Goal: Task Accomplishment & Management: Use online tool/utility

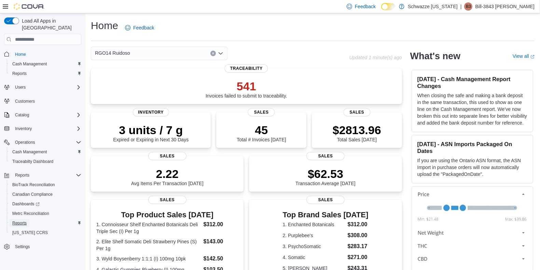
click at [22, 220] on span "Reports" at bounding box center [19, 222] width 14 height 5
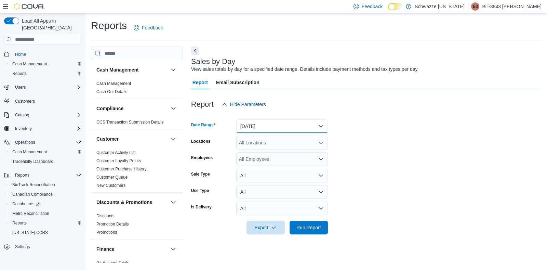
click at [273, 127] on button "[DATE]" at bounding box center [282, 126] width 92 height 14
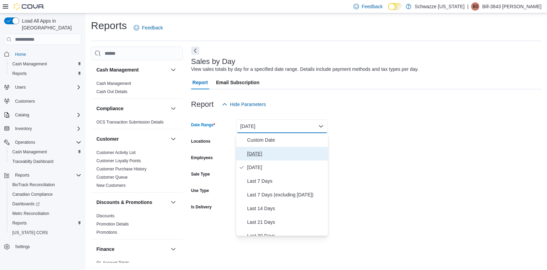
click at [272, 152] on span "[DATE]" at bounding box center [286, 153] width 78 height 8
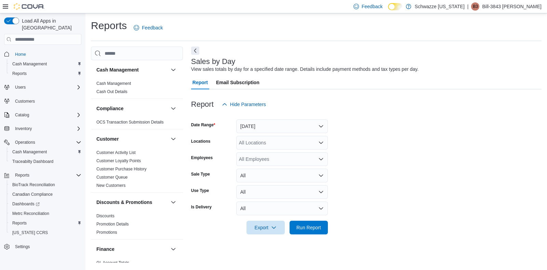
drag, startPoint x: 362, startPoint y: 134, endPoint x: 280, endPoint y: 144, distance: 82.0
click at [280, 144] on form "Date Range [DATE] Locations All Locations Employees All Employees Sale Type All…" at bounding box center [366, 172] width 350 height 123
click at [280, 144] on div "All Locations" at bounding box center [282, 143] width 92 height 14
type input "***"
click at [280, 150] on button "RGO14 Ruidoso" at bounding box center [282, 154] width 92 height 10
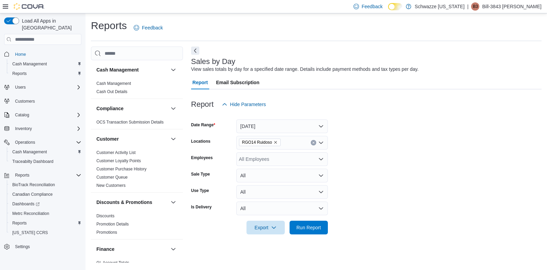
click at [419, 124] on form "Date Range [DATE] Locations RGO14 Ruidoso Employees All Employees Sale Type All…" at bounding box center [366, 172] width 350 height 123
click at [316, 224] on span "Run Report" at bounding box center [308, 227] width 25 height 7
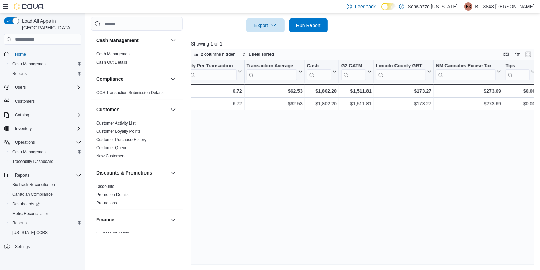
scroll to position [0, 298]
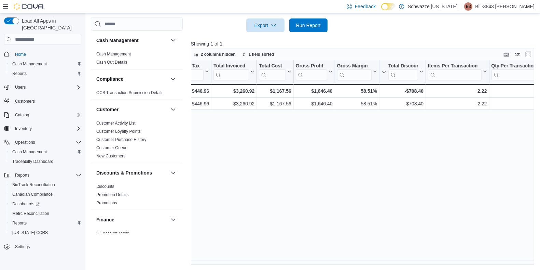
click at [486, 258] on div "Date Click to view column header actions Invoices Sold Click to view column hea…" at bounding box center [364, 162] width 347 height 204
click at [212, 257] on div "Date Click to view column header actions Invoices Sold Click to view column hea…" at bounding box center [364, 162] width 347 height 204
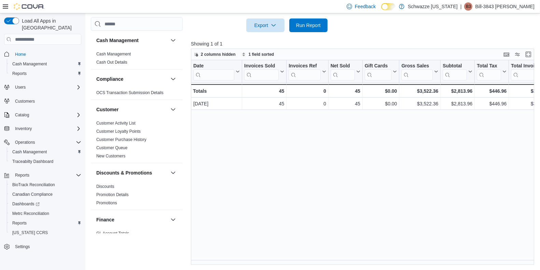
click at [473, 258] on div "Date Click to view column header actions Invoices Sold Click to view column hea…" at bounding box center [364, 162] width 347 height 204
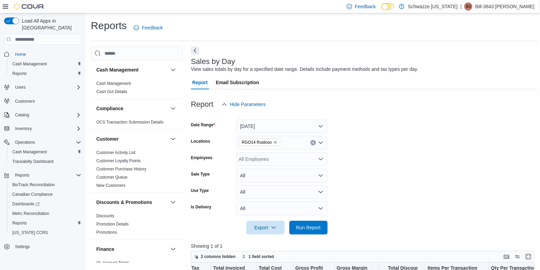
click at [304, 161] on div "All Employees" at bounding box center [282, 159] width 92 height 14
type input "*****"
click at [279, 171] on span "Jonah-1087 [PERSON_NAME]" at bounding box center [281, 170] width 83 height 7
click at [443, 112] on div at bounding box center [364, 115] width 347 height 8
click at [323, 229] on span "Run Report" at bounding box center [309, 227] width 30 height 14
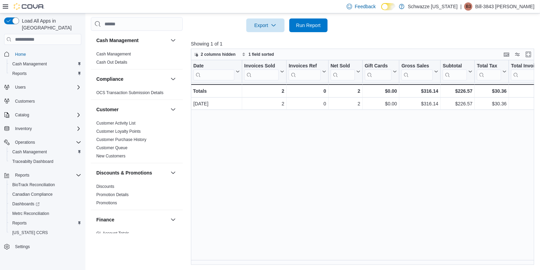
scroll to position [0, 304]
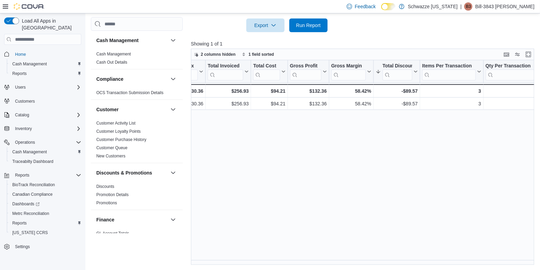
click at [487, 259] on div "Date Click to view column header actions Invoices Sold Click to view column hea…" at bounding box center [364, 162] width 347 height 204
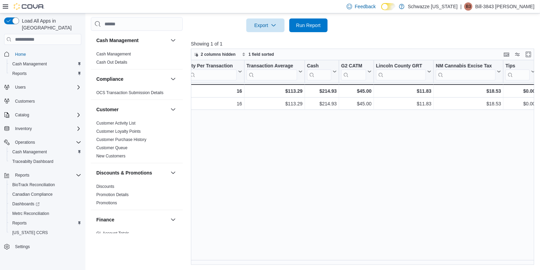
scroll to position [0, 0]
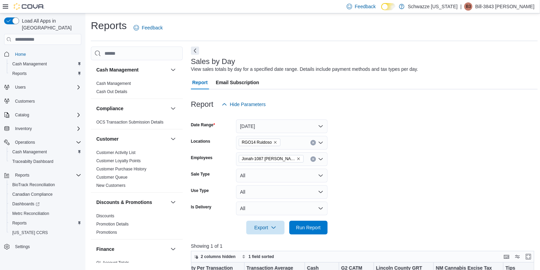
click at [313, 160] on icon "Clear input" at bounding box center [313, 159] width 3 height 3
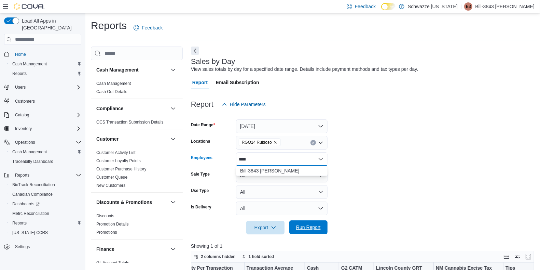
type input "****"
click at [309, 221] on span "Run Report" at bounding box center [309, 227] width 30 height 14
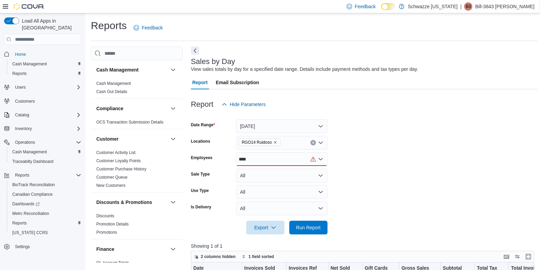
click at [266, 163] on div "****" at bounding box center [282, 159] width 92 height 14
click at [266, 173] on span "Bill-3843 [PERSON_NAME]" at bounding box center [281, 170] width 83 height 7
click at [384, 174] on form "Date Range [DATE] Locations RGO14 Ruidoso Employees Bill-3843 [PERSON_NAME] Sal…" at bounding box center [364, 172] width 347 height 123
click at [309, 225] on span "Run Report" at bounding box center [308, 227] width 25 height 7
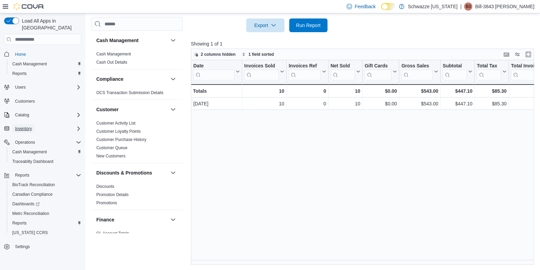
click at [30, 126] on span "Inventory" at bounding box center [23, 128] width 17 height 5
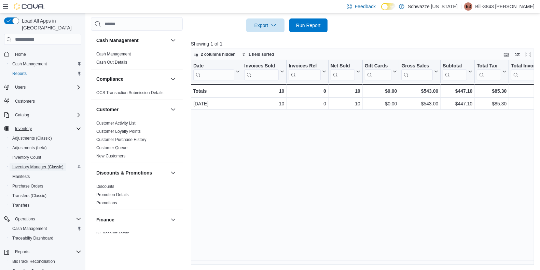
click at [29, 163] on span "Inventory Manager (Classic)" at bounding box center [37, 167] width 51 height 8
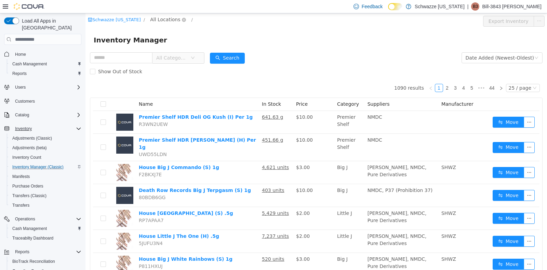
click at [157, 21] on span "All Locations" at bounding box center [165, 20] width 30 height 8
type input "***"
click at [183, 74] on div "*** rui All Locations [PERSON_NAME][GEOGRAPHIC_DATA]" at bounding box center [177, 50] width 64 height 51
click at [187, 67] on span "RGO14 Ruidoso" at bounding box center [187, 68] width 37 height 5
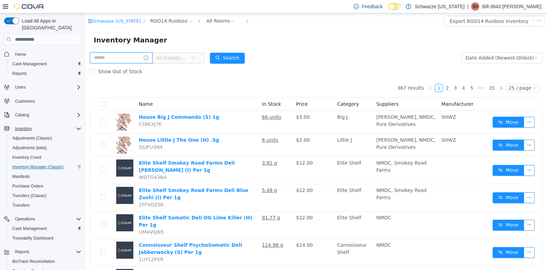
click at [116, 57] on input "text" at bounding box center [121, 57] width 63 height 11
type input "****"
click at [239, 60] on button "Search" at bounding box center [233, 58] width 35 height 11
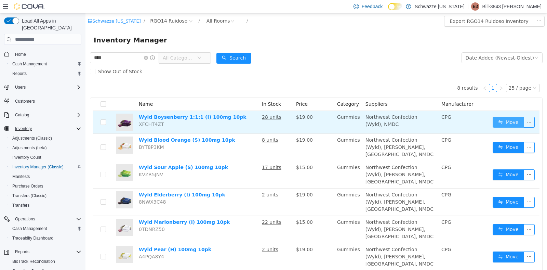
click at [494, 122] on button "Move" at bounding box center [508, 122] width 31 height 11
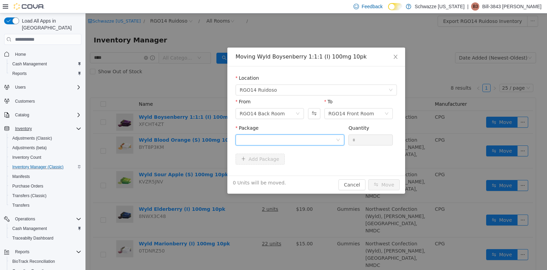
click at [330, 137] on div at bounding box center [288, 140] width 96 height 10
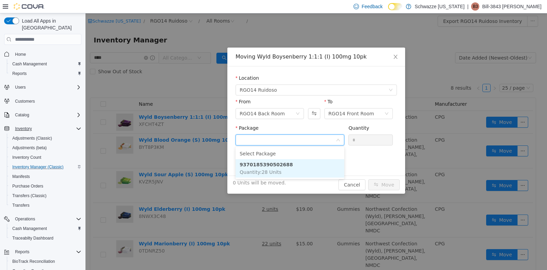
click at [289, 163] on li "9370185390502688 Quantity : 28 Units" at bounding box center [290, 168] width 109 height 18
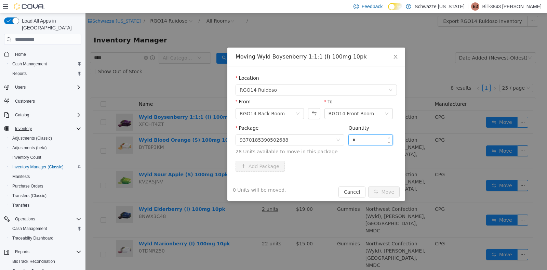
click at [371, 140] on input "*" at bounding box center [371, 140] width 44 height 10
type input "*"
click at [390, 194] on button "Move" at bounding box center [383, 191] width 31 height 11
